Goal: Navigation & Orientation: Find specific page/section

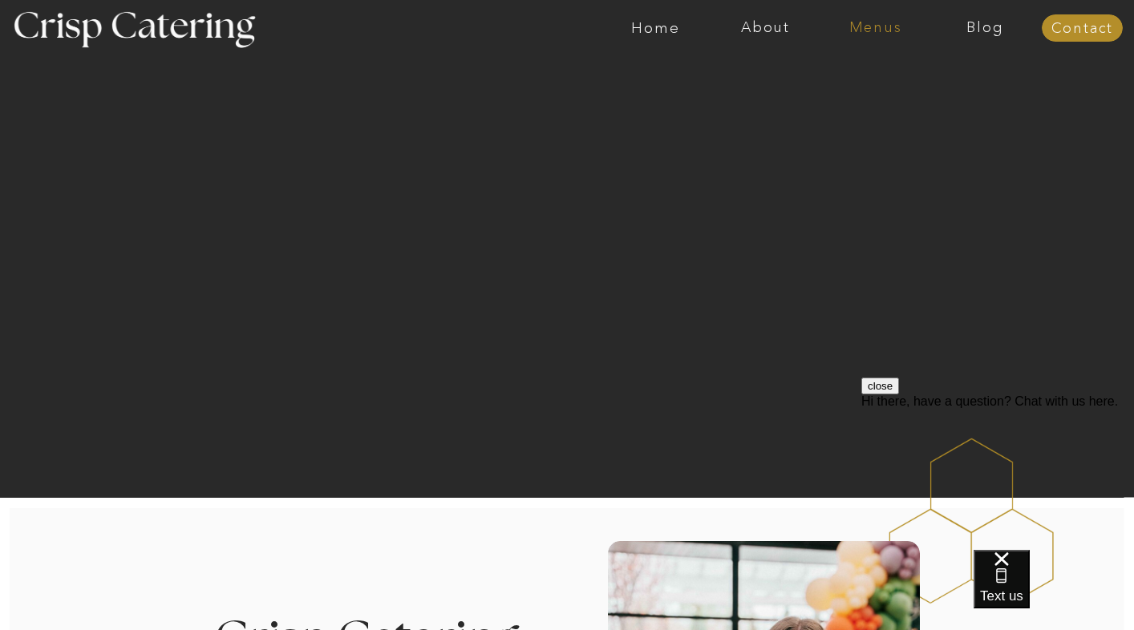
click at [870, 23] on nav "Menus" at bounding box center [876, 28] width 110 height 16
click at [861, 72] on nav "Summer (Mar-Aug)" at bounding box center [880, 72] width 144 height 15
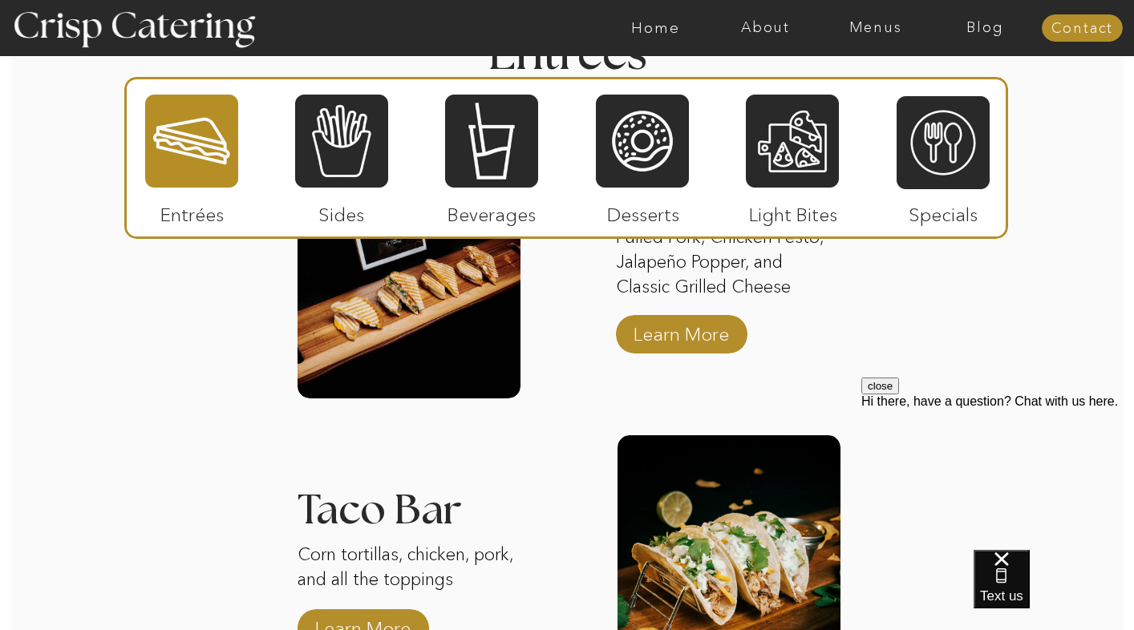
scroll to position [1671, 0]
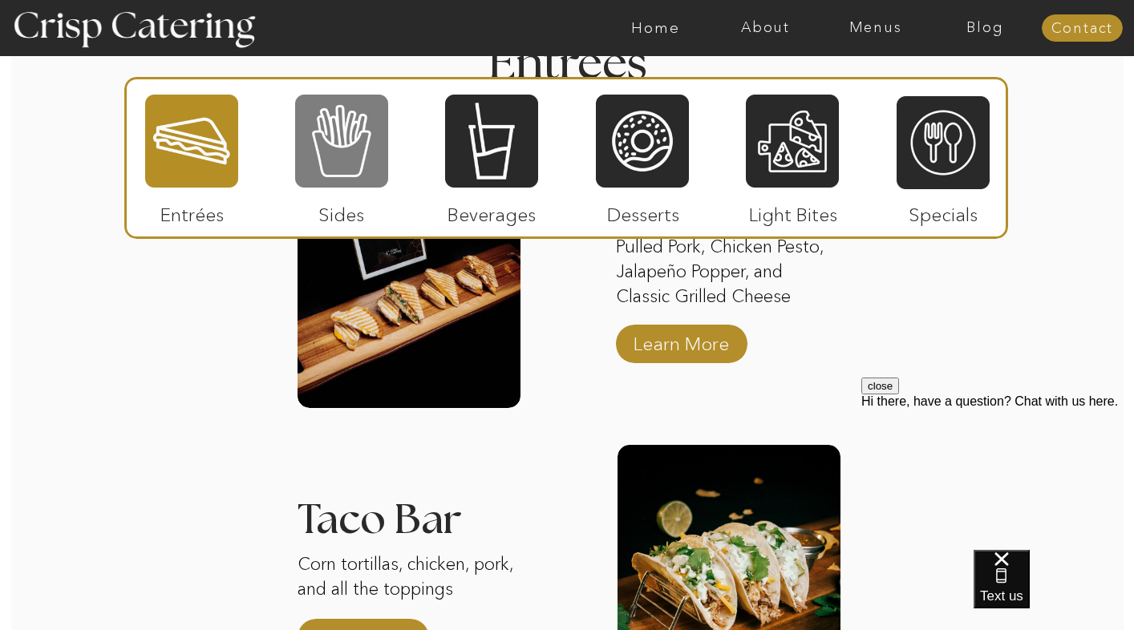
click at [348, 131] on div at bounding box center [341, 141] width 93 height 96
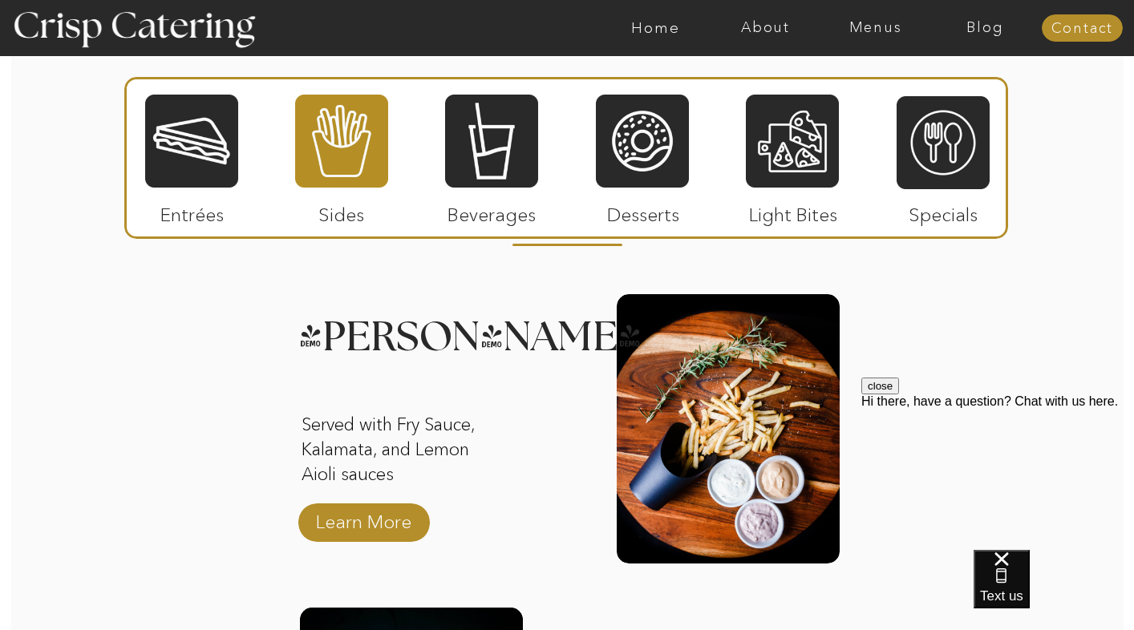
scroll to position [1507, 0]
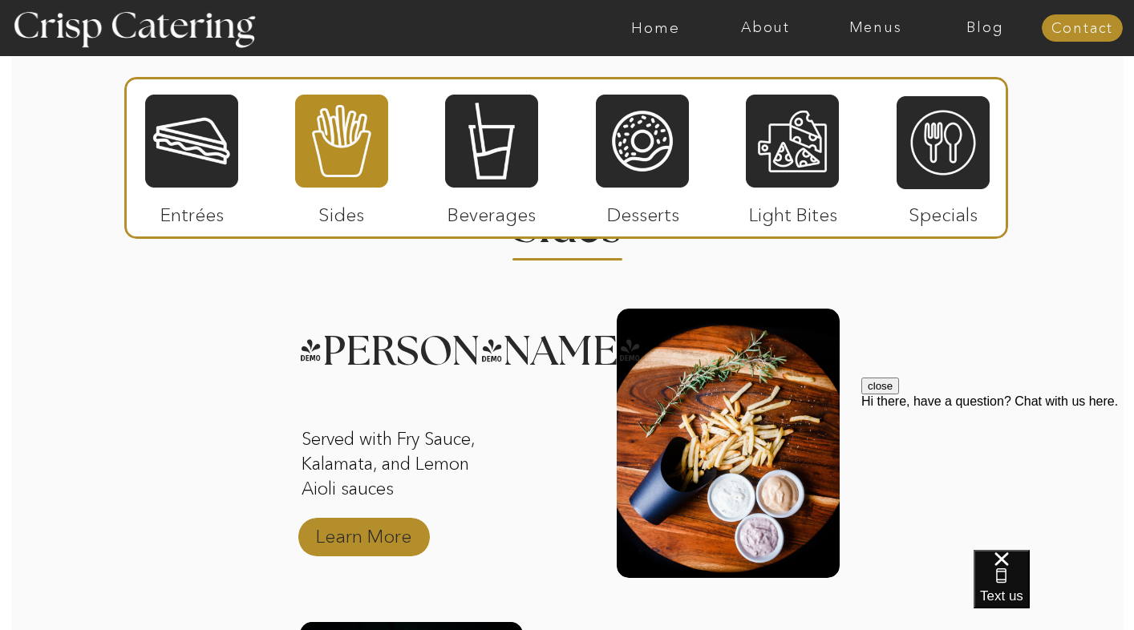
click at [395, 549] on p "Learn More" at bounding box center [363, 532] width 107 height 47
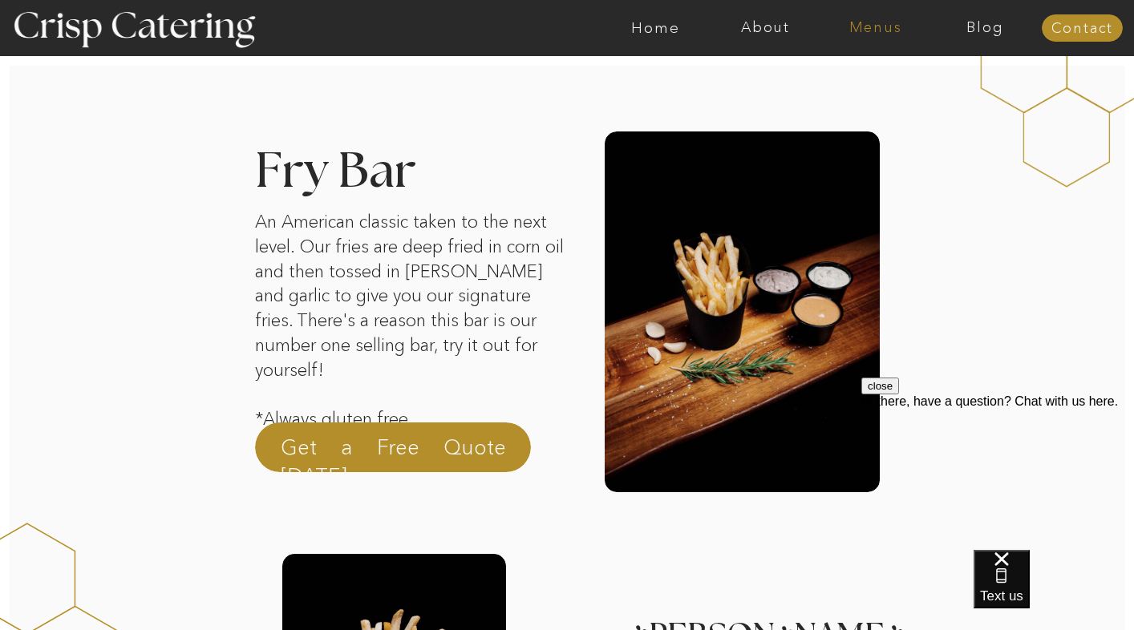
click at [858, 26] on nav "Menus" at bounding box center [876, 28] width 110 height 16
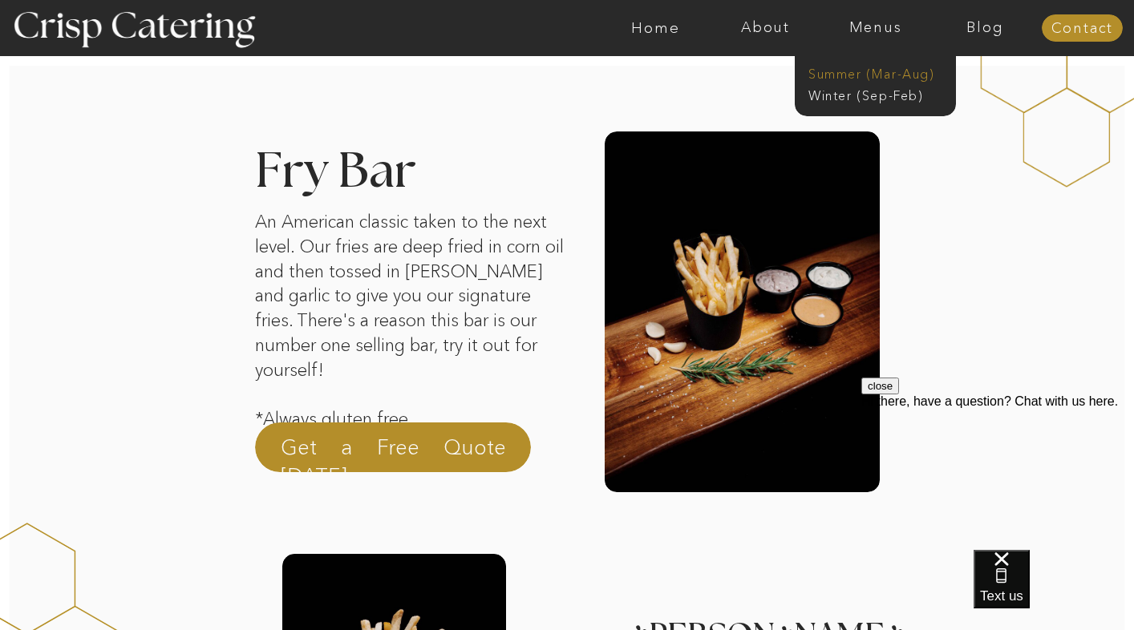
click at [857, 75] on nav "Summer (Mar-Aug)" at bounding box center [880, 72] width 144 height 15
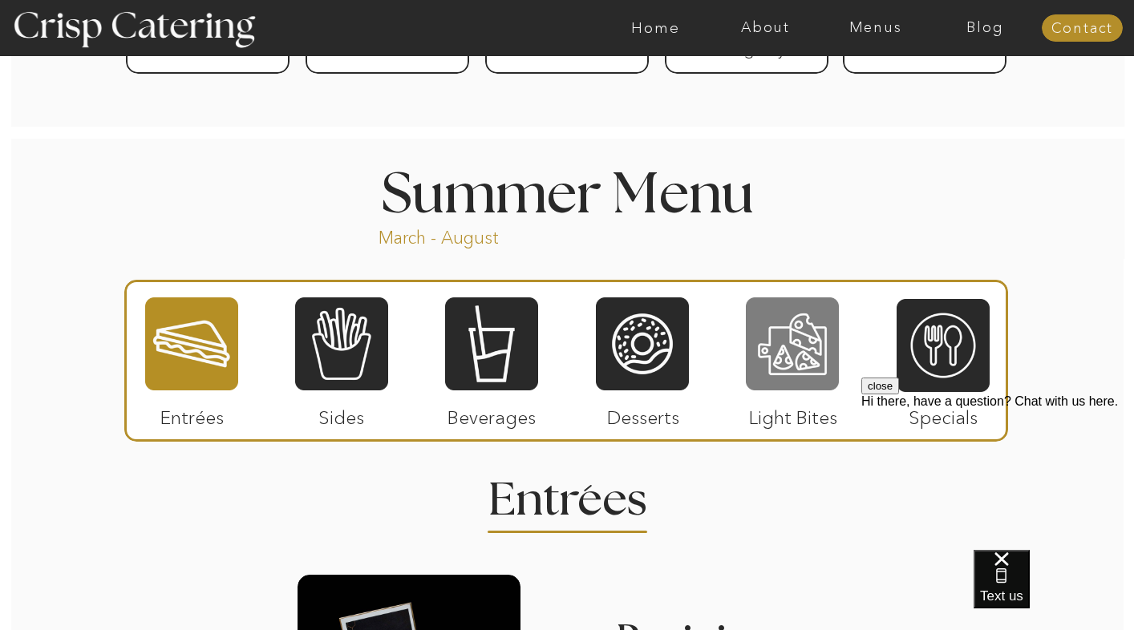
click at [788, 342] on div at bounding box center [792, 344] width 93 height 96
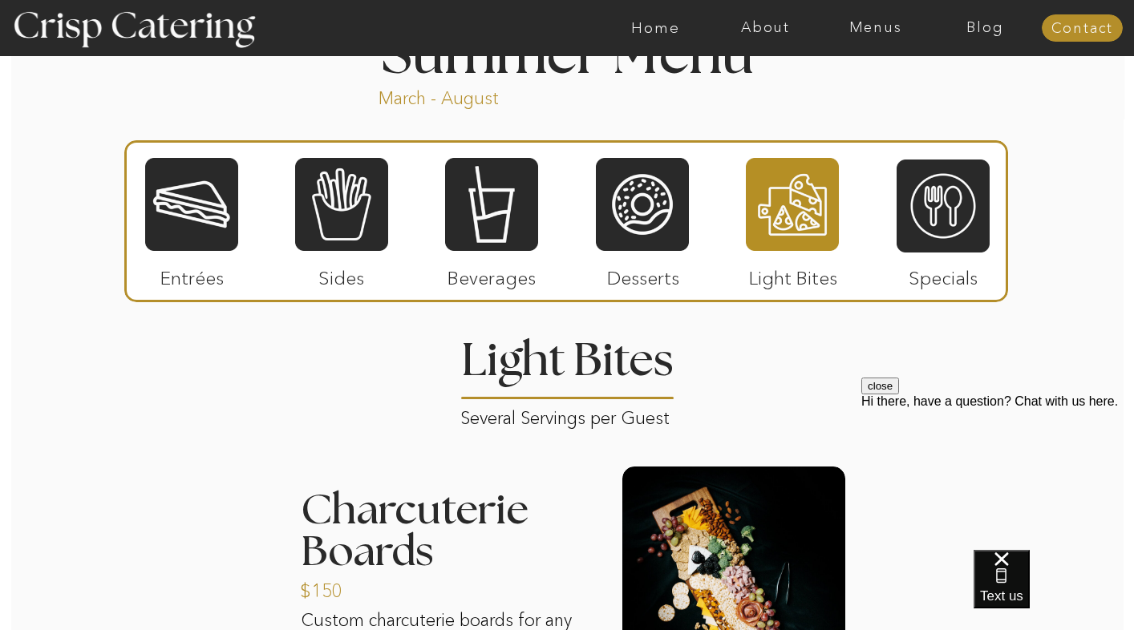
scroll to position [1362, 0]
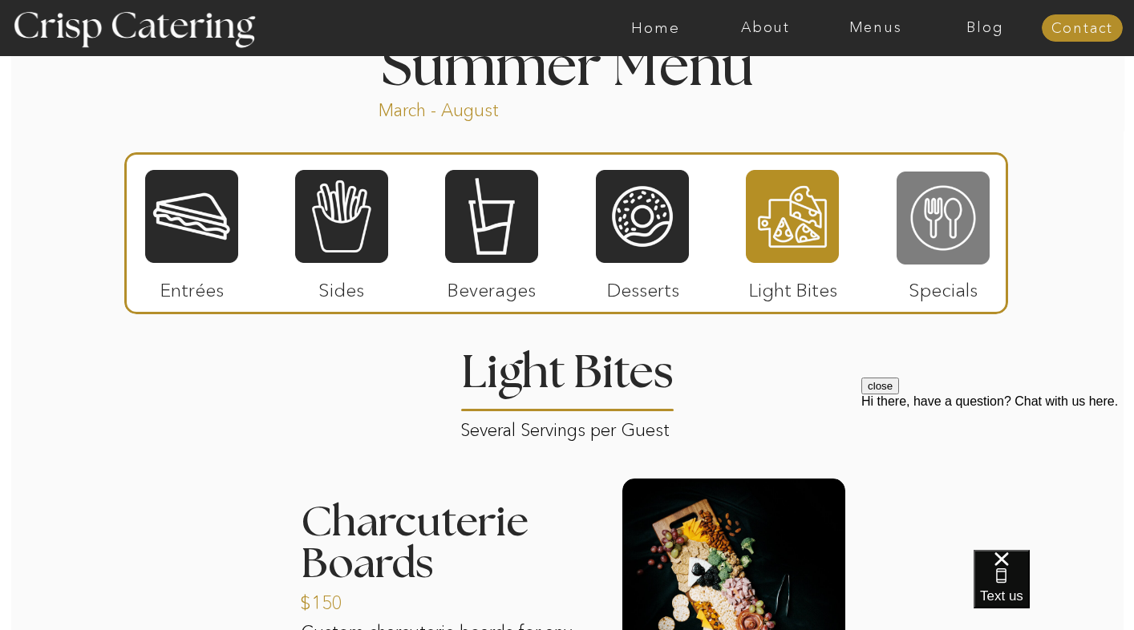
click at [937, 240] on div at bounding box center [943, 218] width 93 height 96
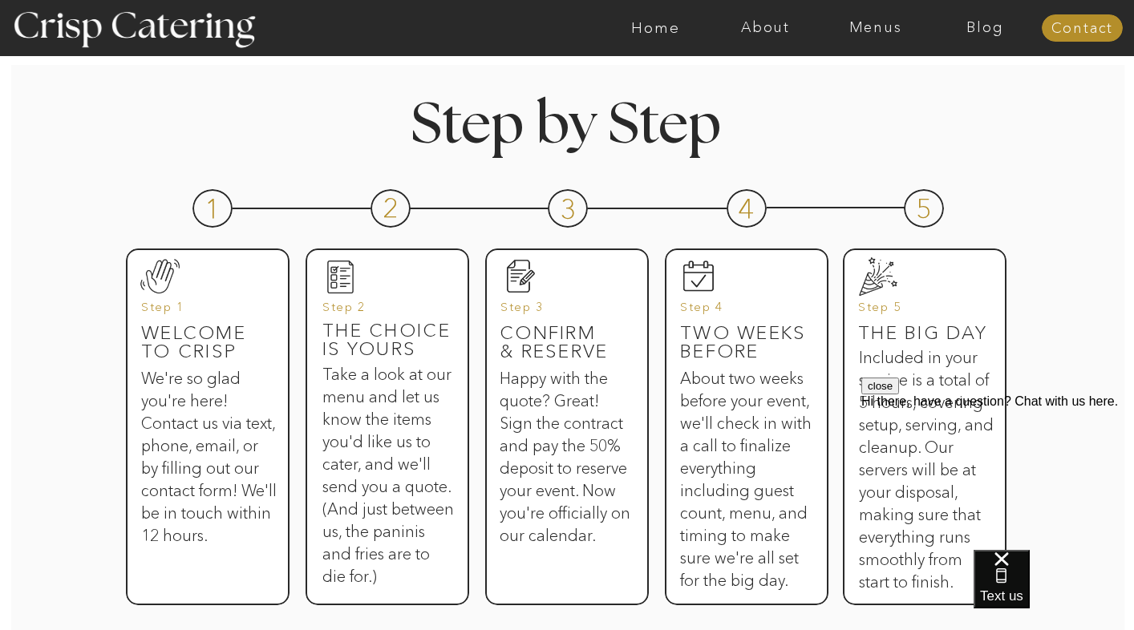
scroll to position [706, 0]
